Goal: Navigation & Orientation: Find specific page/section

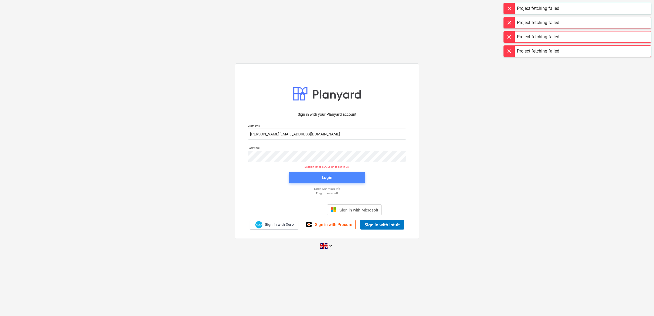
click at [335, 174] on span "Login" at bounding box center [327, 177] width 63 height 7
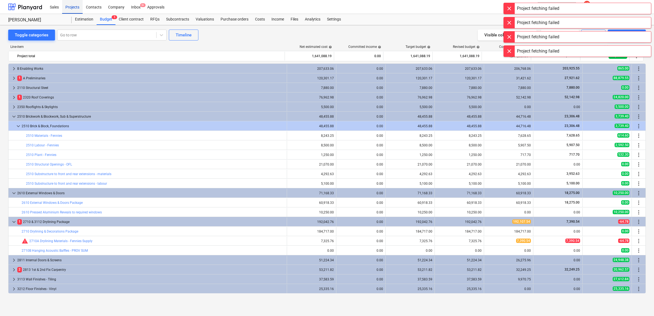
click at [69, 8] on div "Projects" at bounding box center [72, 7] width 21 height 14
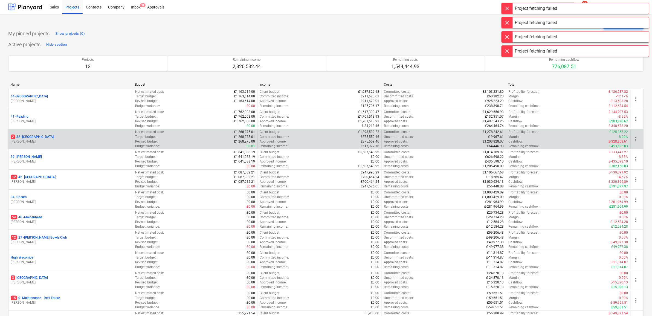
click at [25, 138] on p "2 32 - [GEOGRAPHIC_DATA]" at bounding box center [32, 137] width 43 height 5
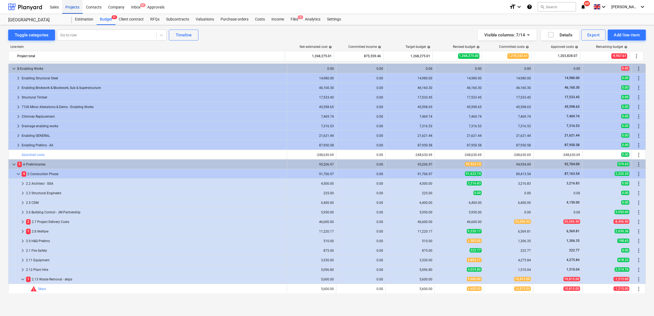
click at [72, 8] on div "Projects" at bounding box center [72, 7] width 21 height 14
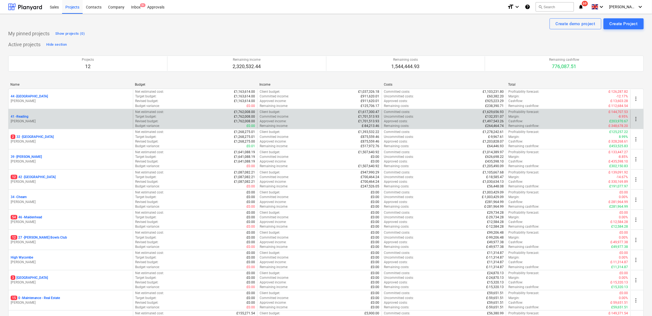
click at [28, 116] on p "41 - [GEOGRAPHIC_DATA]" at bounding box center [20, 116] width 18 height 5
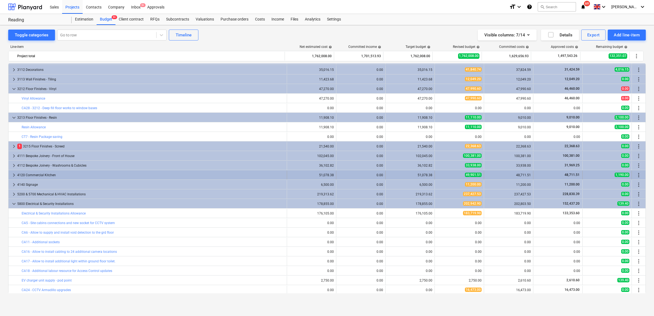
scroll to position [353, 0]
click at [29, 176] on div "4120 Commercial Kitchen" at bounding box center [150, 175] width 267 height 9
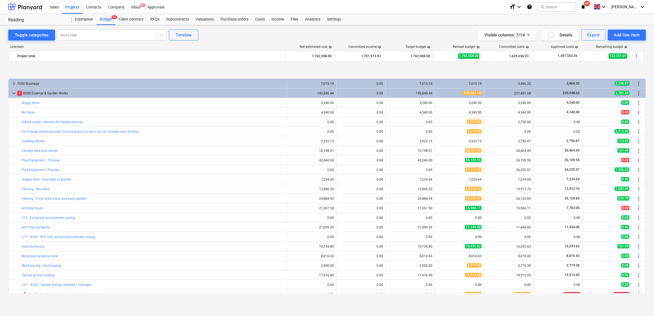
scroll to position [661, 0]
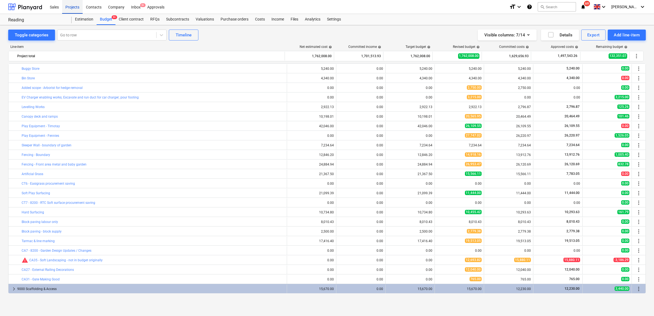
click at [76, 8] on div "Projects" at bounding box center [72, 7] width 21 height 14
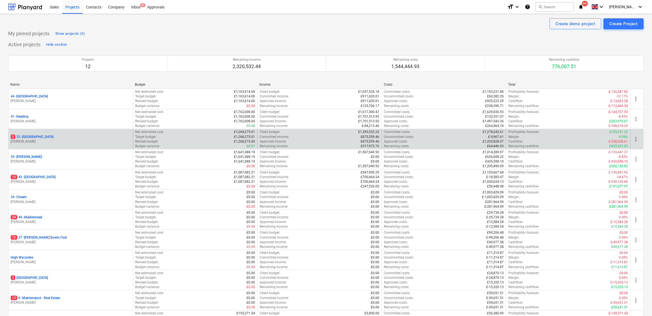
click at [29, 137] on p "2 32 - [GEOGRAPHIC_DATA]" at bounding box center [32, 137] width 43 height 5
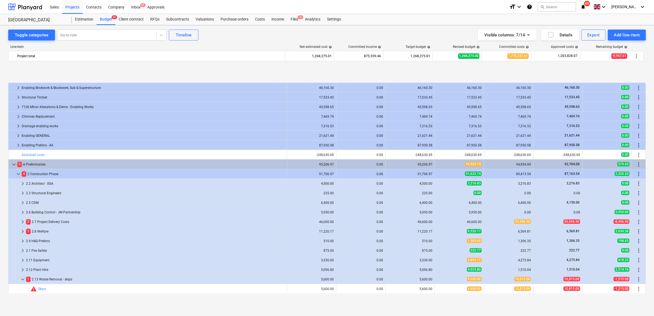
scroll to position [34, 0]
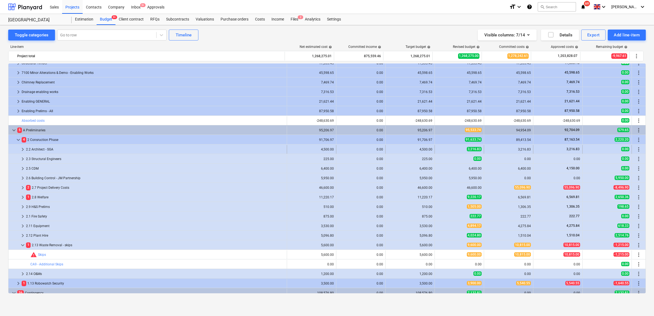
click at [20, 149] on span "keyboard_arrow_right" at bounding box center [22, 149] width 7 height 7
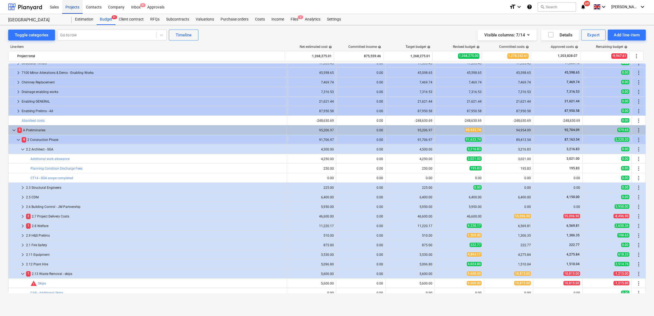
click at [69, 8] on div "Projects" at bounding box center [72, 7] width 21 height 14
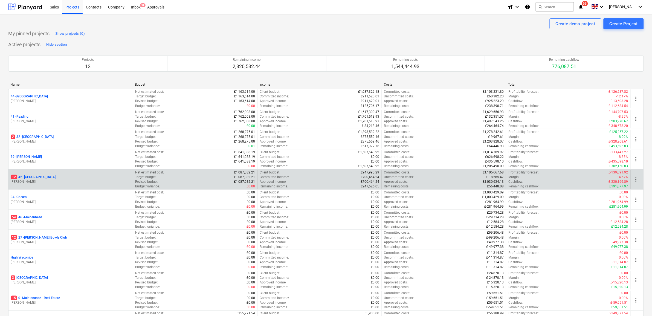
click at [33, 177] on p "12 42 - [GEOGRAPHIC_DATA]" at bounding box center [33, 177] width 45 height 5
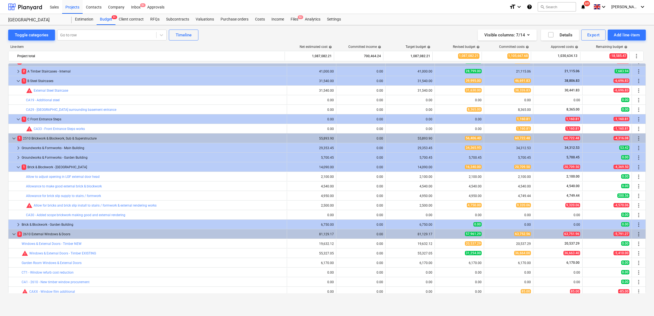
scroll to position [509, 0]
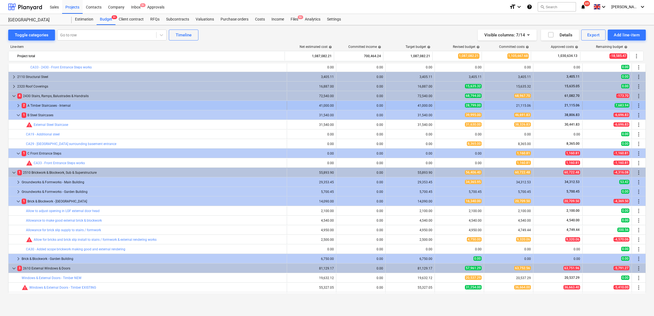
click at [39, 104] on div "2 A Timber Staircases - Internal" at bounding box center [153, 105] width 263 height 9
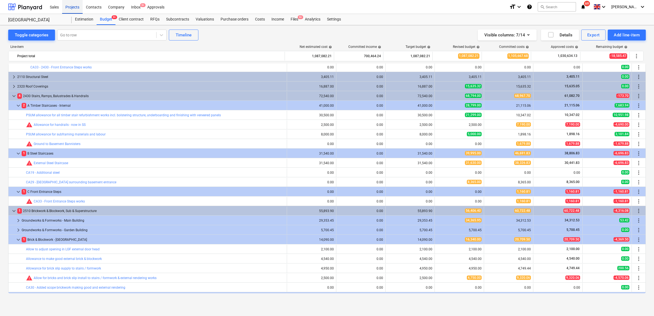
click at [77, 6] on div "Projects" at bounding box center [72, 7] width 21 height 14
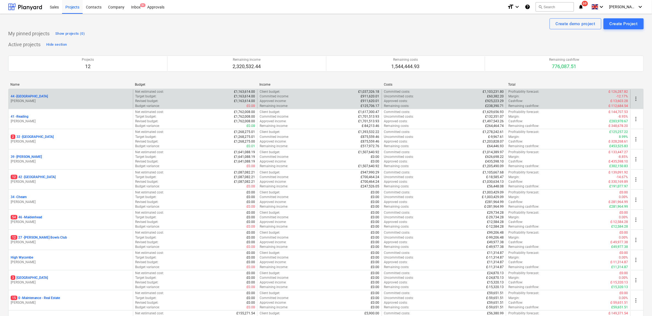
click at [28, 96] on p "44 - [GEOGRAPHIC_DATA]" at bounding box center [29, 96] width 37 height 5
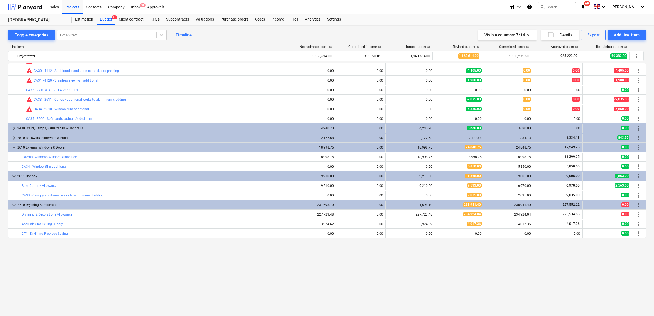
scroll to position [428, 0]
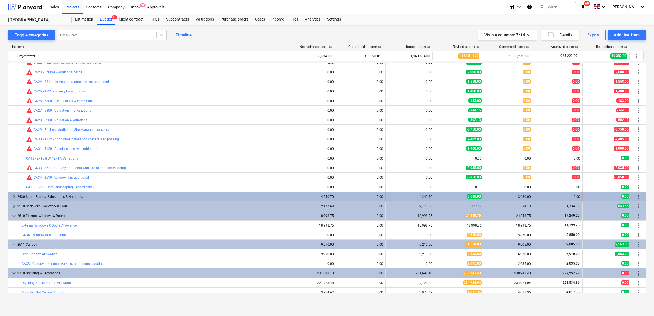
click at [88, 197] on div "2430 Stairs, Ramps, Balustrades & Handrails" at bounding box center [150, 196] width 267 height 9
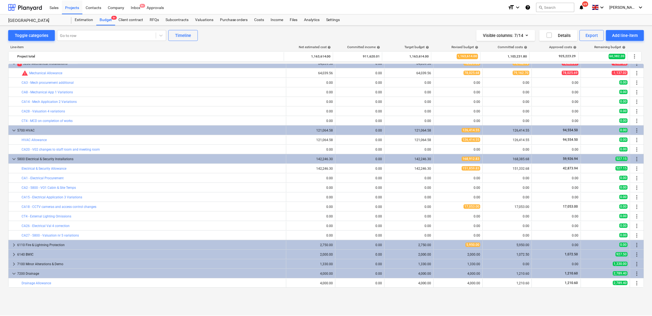
scroll to position [958, 0]
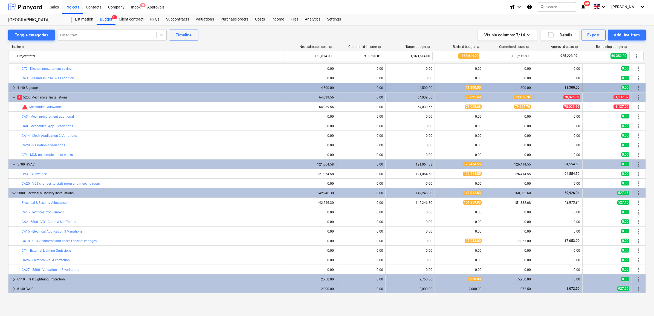
click at [45, 86] on div "4140 Signage" at bounding box center [150, 87] width 267 height 9
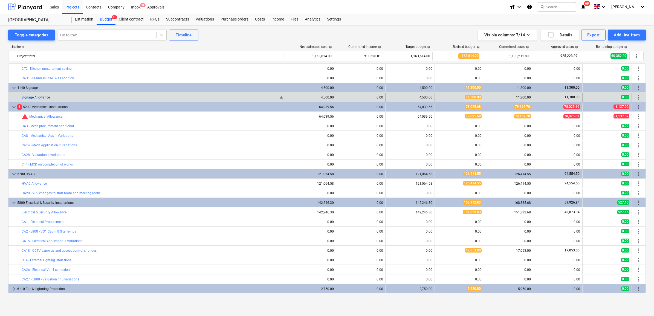
click at [46, 99] on link "Signage Allowance" at bounding box center [36, 98] width 28 height 4
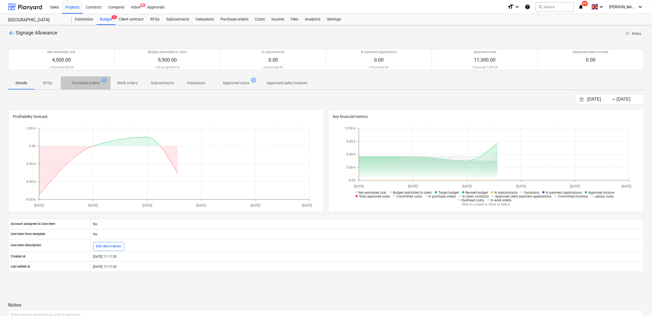
click at [90, 83] on p "Purchase orders" at bounding box center [86, 83] width 28 height 6
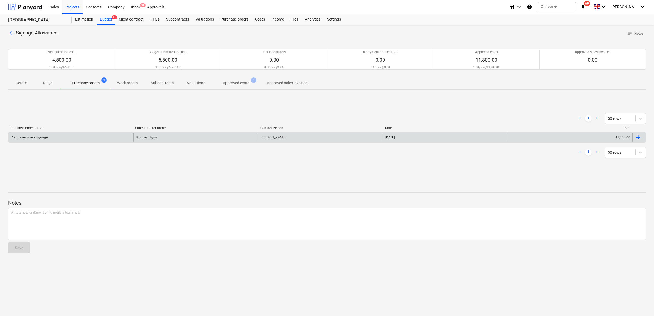
click at [129, 138] on div "Purchase order - Signage" at bounding box center [70, 137] width 125 height 9
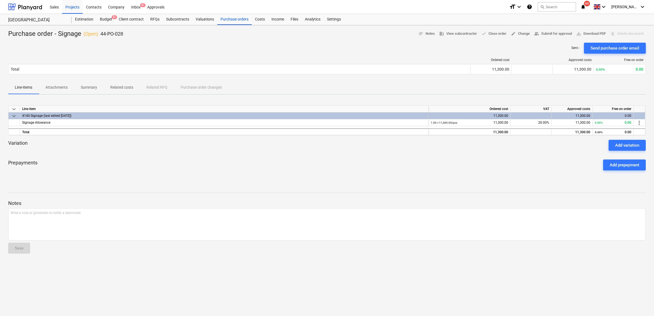
click at [56, 89] on p "Attachments" at bounding box center [56, 88] width 22 height 6
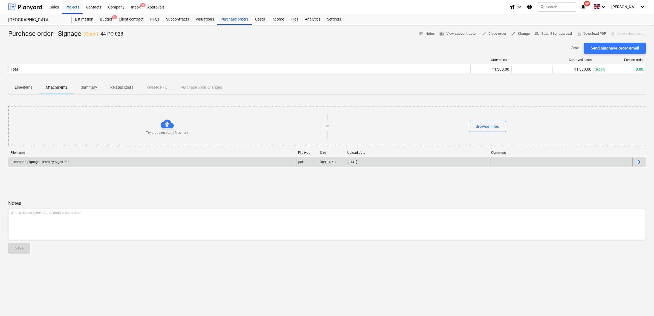
click at [124, 159] on div "Richmond Signage - Bromley Signs.pdf" at bounding box center [151, 162] width 287 height 9
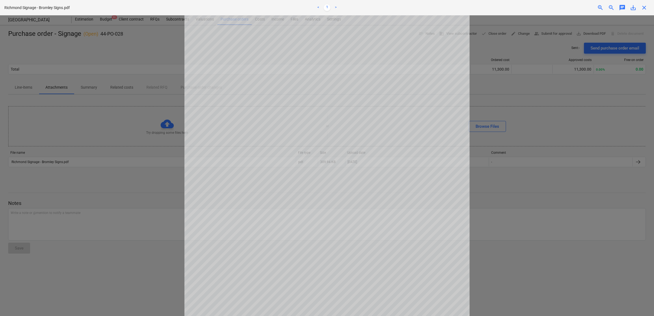
click at [645, 5] on div "Project fetching failed" at bounding box center [578, 5] width 148 height 11
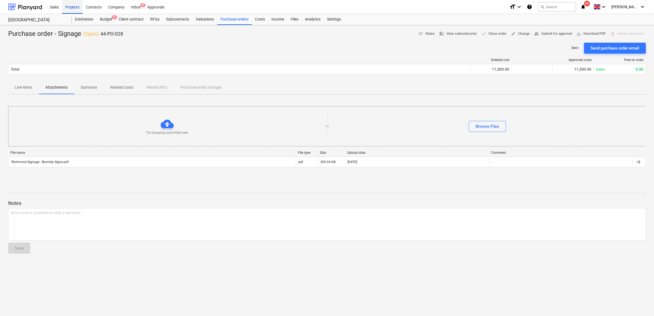
click at [69, 6] on div "Projects" at bounding box center [72, 7] width 21 height 14
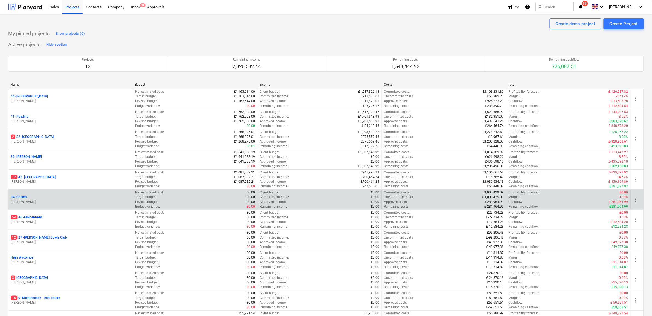
click at [25, 198] on p "34 - Cheam" at bounding box center [19, 197] width 16 height 5
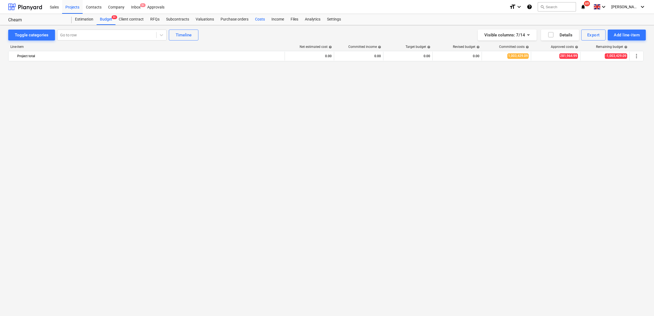
click at [262, 20] on div "Costs" at bounding box center [260, 19] width 16 height 11
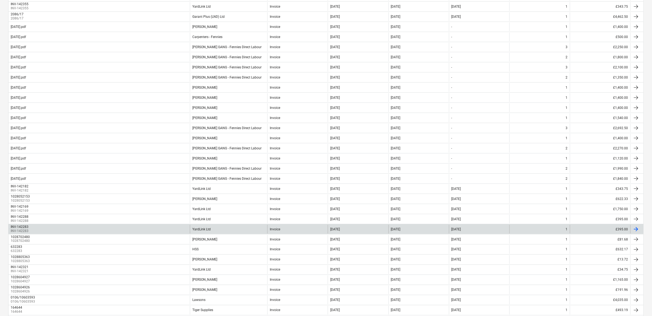
scroll to position [205, 0]
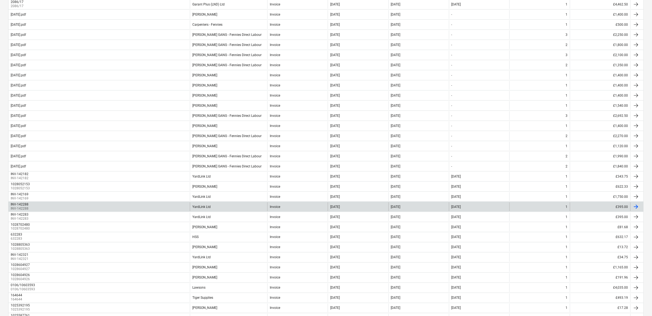
click at [622, 209] on div "£395.00" at bounding box center [600, 207] width 61 height 9
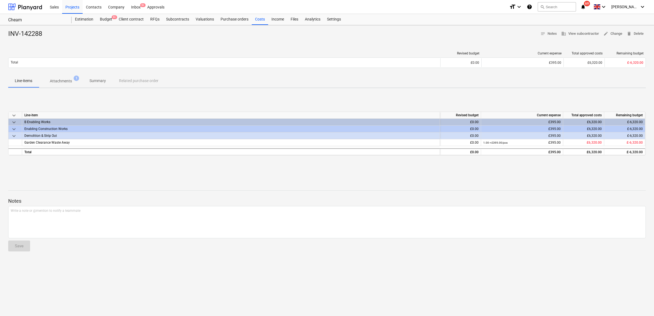
click at [65, 78] on span "Attachments 1" at bounding box center [61, 81] width 44 height 10
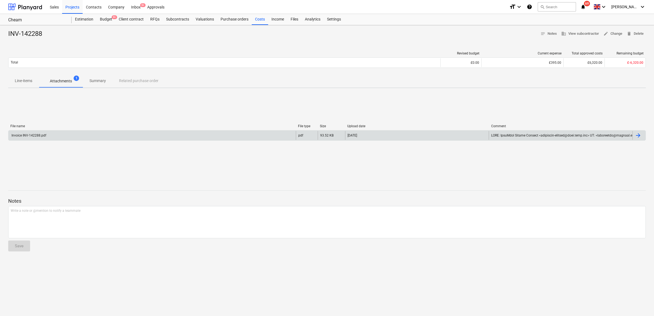
click at [126, 132] on div "Invoice INV-142288.pdf" at bounding box center [151, 135] width 287 height 9
